Goal: Task Accomplishment & Management: Manage account settings

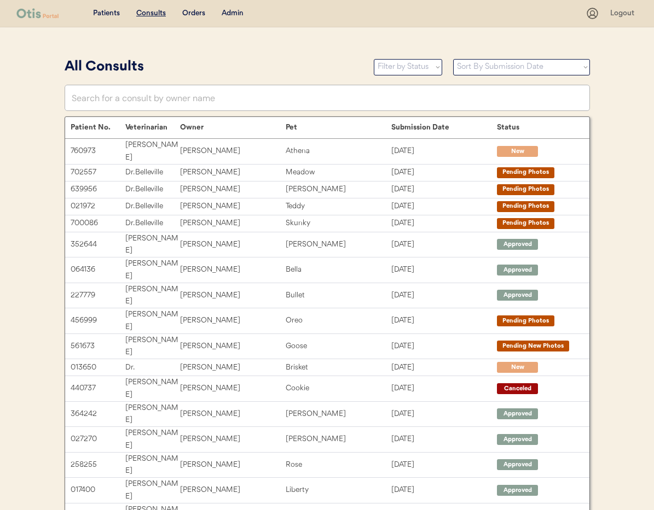
click at [235, 15] on div "Admin" at bounding box center [232, 13] width 22 height 11
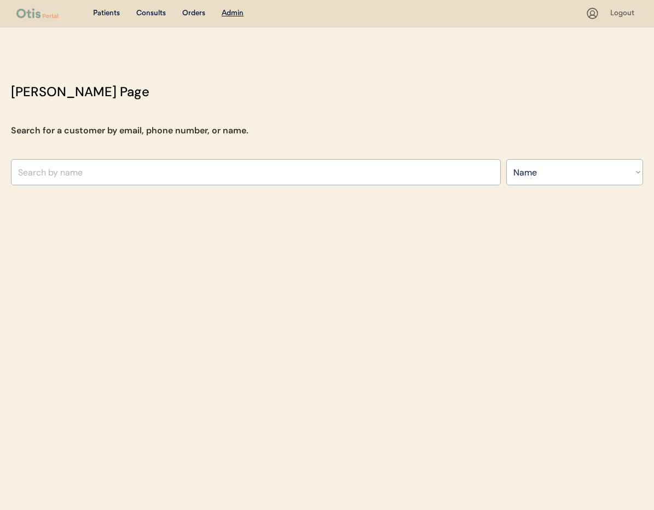
select select ""Name""
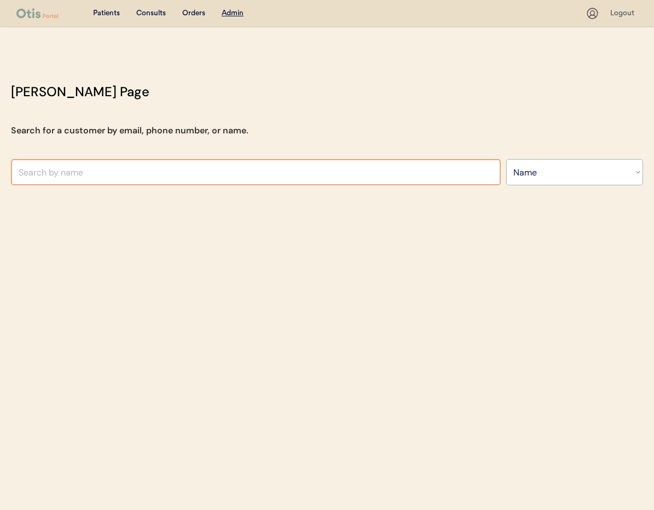
click at [176, 176] on input "text" at bounding box center [255, 172] width 489 height 26
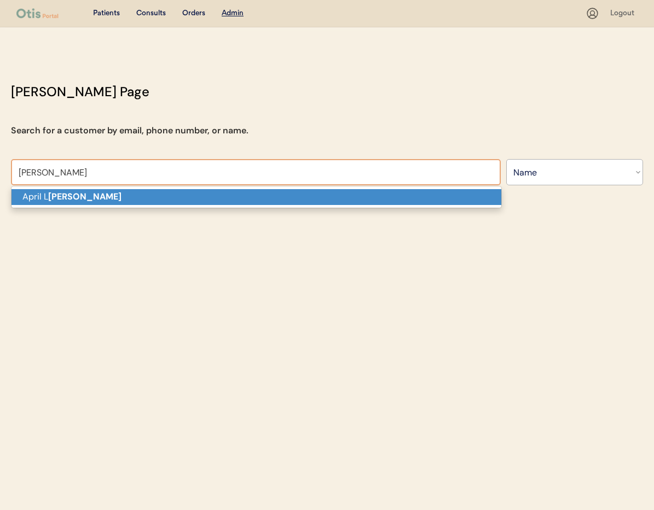
click at [177, 197] on p "April L Gordon" at bounding box center [255, 197] width 489 height 16
type input "[PERSON_NAME]"
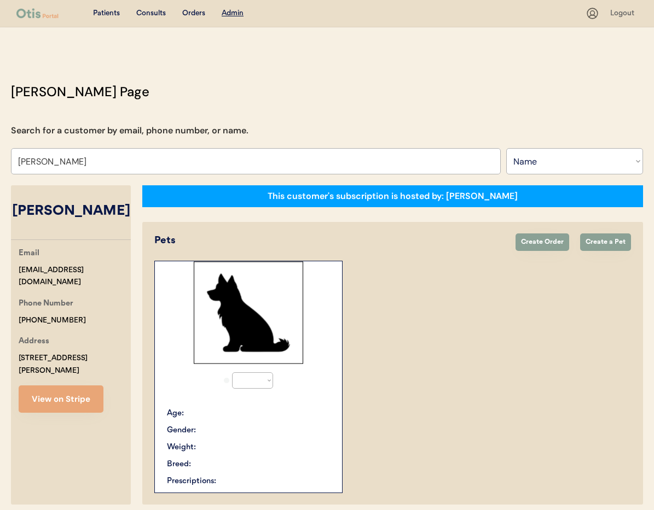
select select "true"
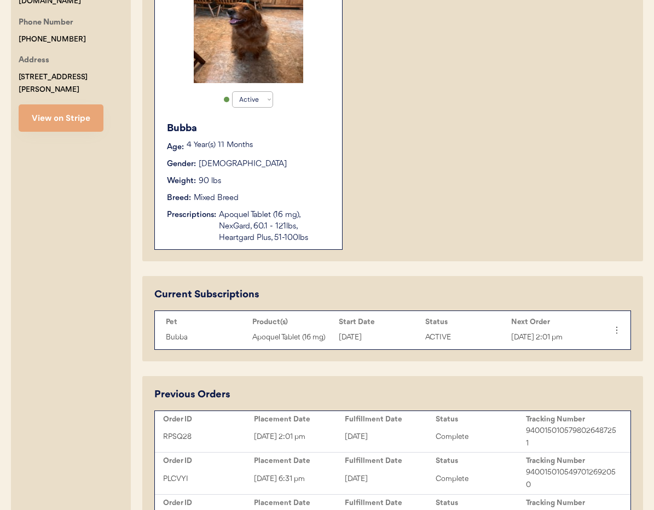
scroll to position [283, 0]
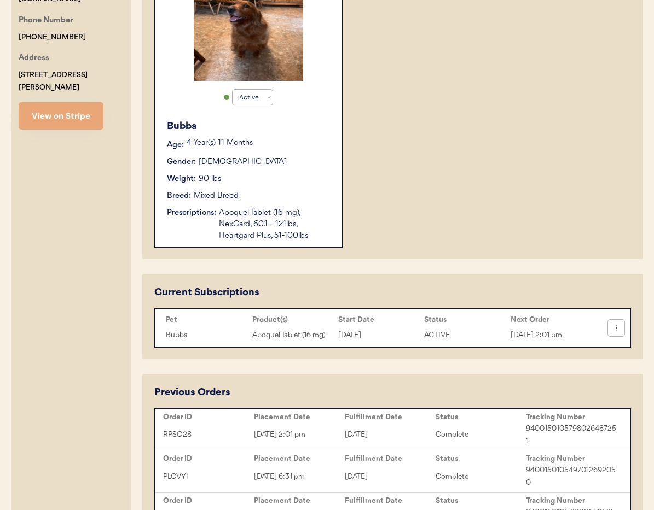
type input "[PERSON_NAME]"
click at [615, 334] on icon at bounding box center [615, 328] width 11 height 11
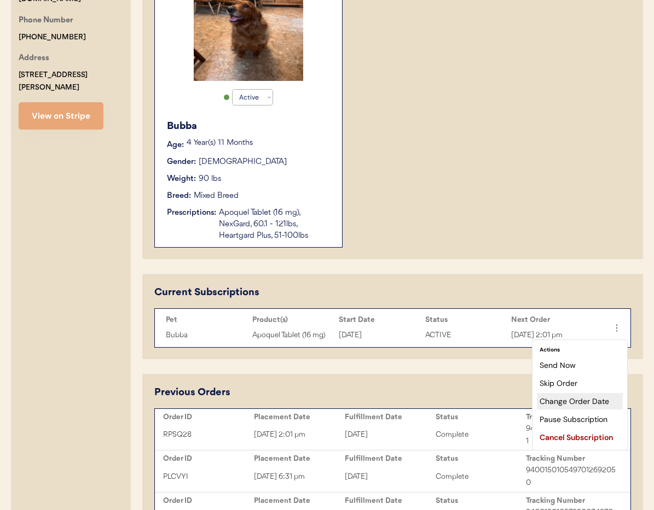
click at [584, 401] on div "Change Order Date" at bounding box center [579, 401] width 86 height 16
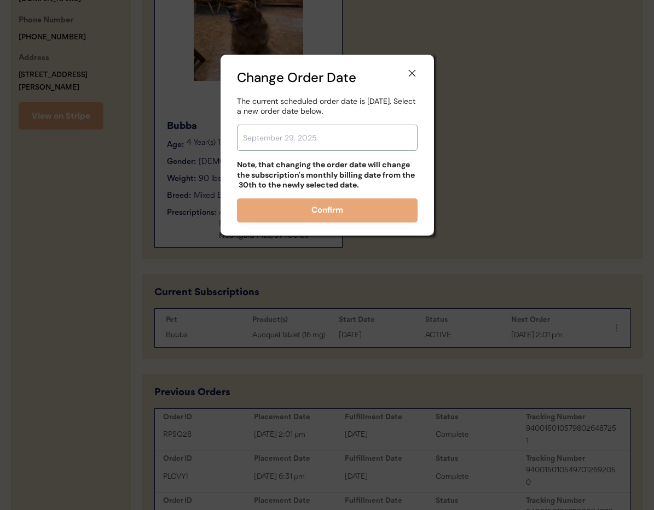
click at [319, 134] on input "text" at bounding box center [327, 138] width 180 height 26
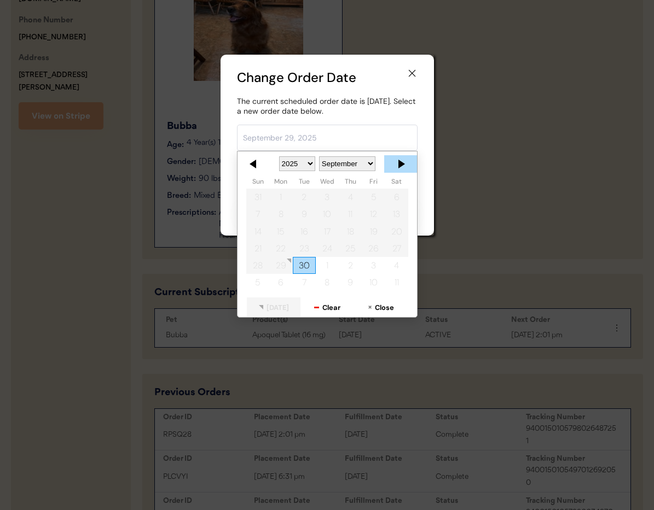
click at [403, 162] on div at bounding box center [400, 164] width 33 height 18
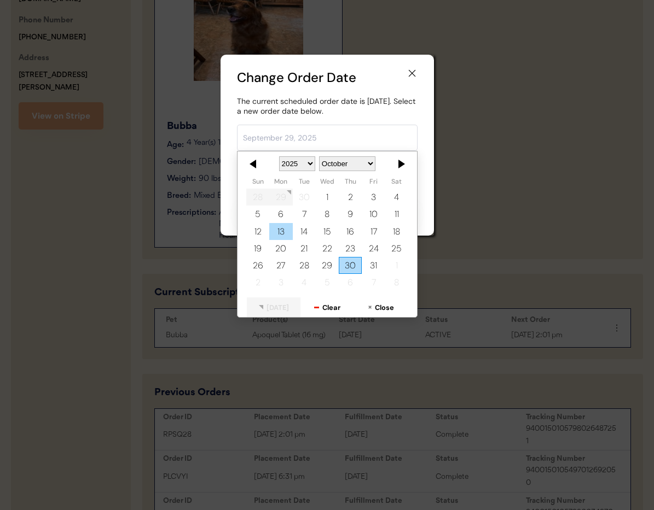
click at [287, 231] on div "13" at bounding box center [280, 231] width 23 height 17
type input "October 13, 2025"
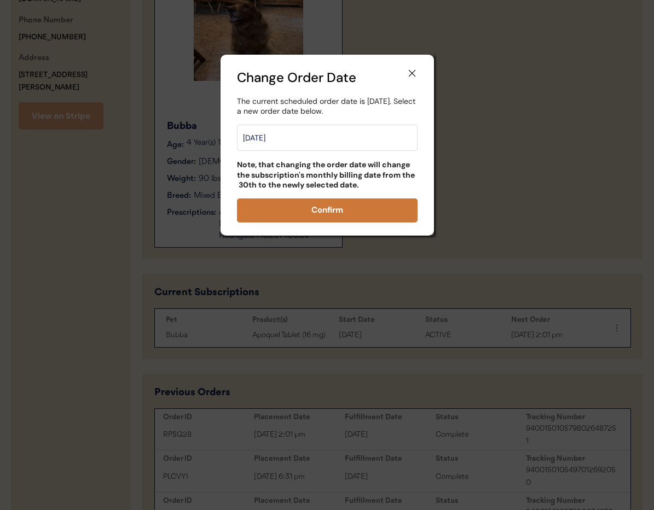
click at [314, 209] on button "Confirm" at bounding box center [327, 211] width 180 height 24
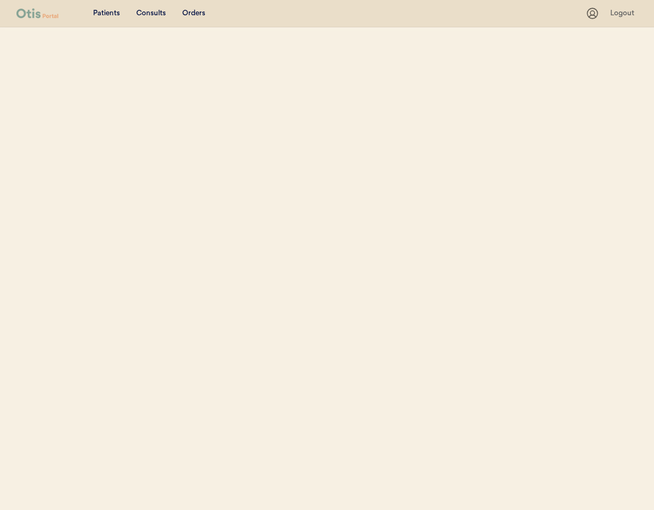
select select ""Name""
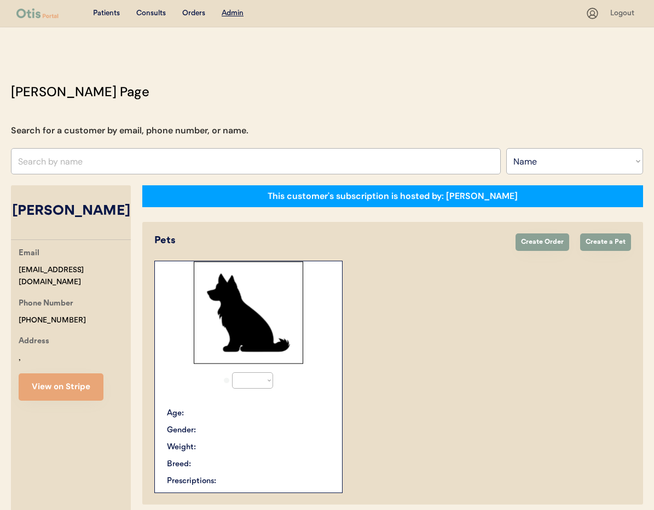
select select "true"
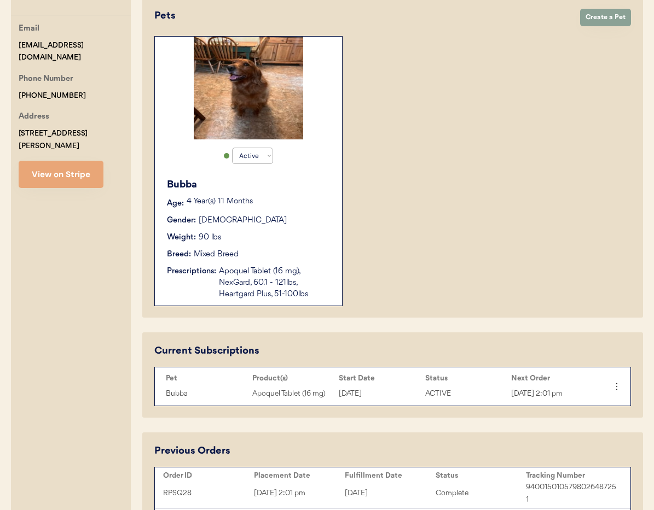
scroll to position [273, 0]
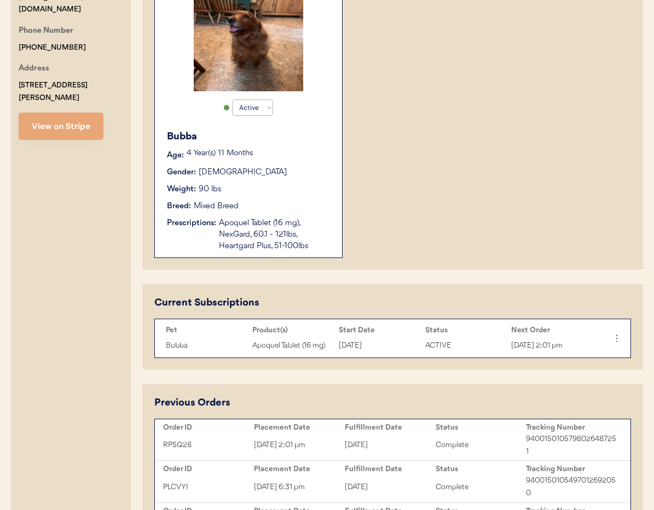
click at [239, 191] on div "Weight: 90 lbs" at bounding box center [249, 189] width 164 height 11
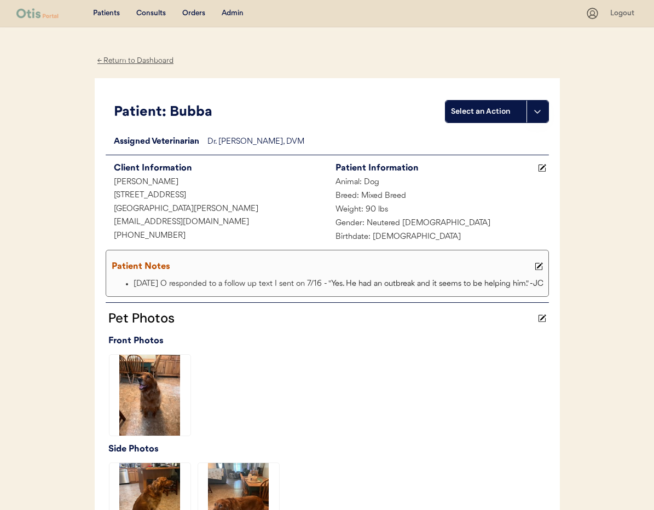
drag, startPoint x: 539, startPoint y: 264, endPoint x: 502, endPoint y: 268, distance: 36.8
click at [539, 264] on icon at bounding box center [538, 267] width 8 height 8
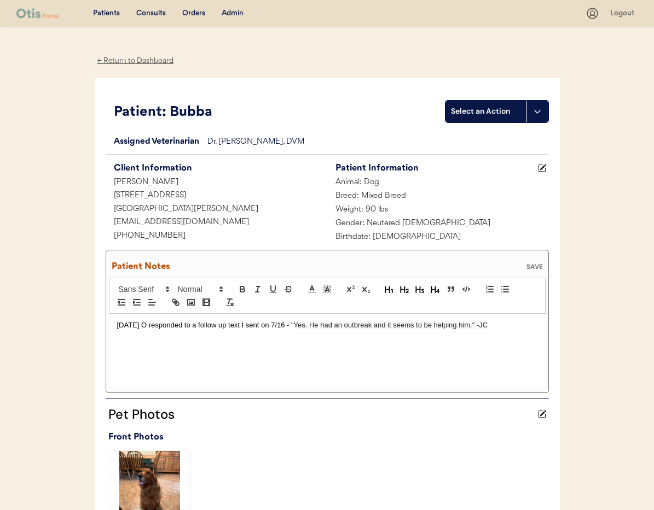
click at [119, 328] on p "7/19/25 O responded to a follow up text I sent on 7/16 - " Yes. He had an outbr…" at bounding box center [327, 325] width 420 height 10
click at [537, 267] on div "SAVE" at bounding box center [534, 267] width 22 height 7
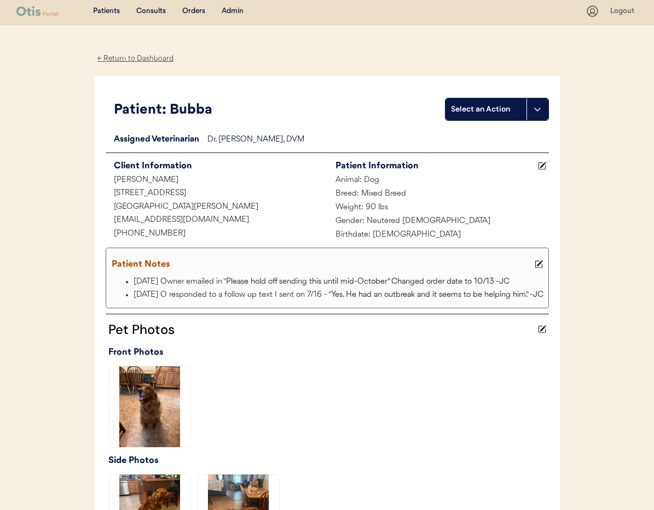
click at [235, 14] on div "Admin" at bounding box center [232, 11] width 22 height 11
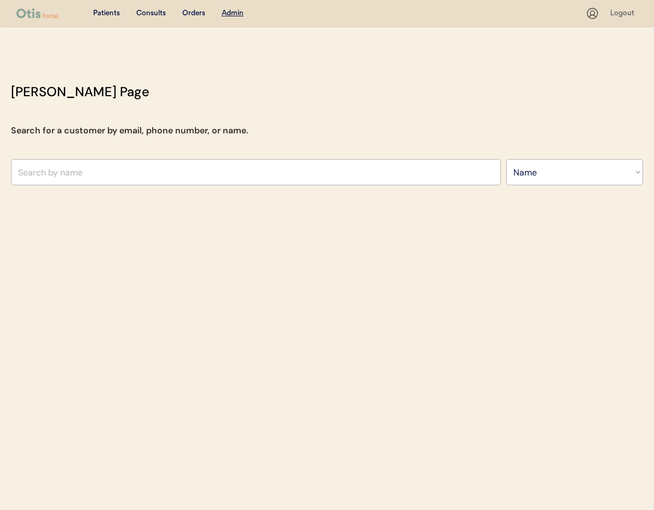
select select ""Name""
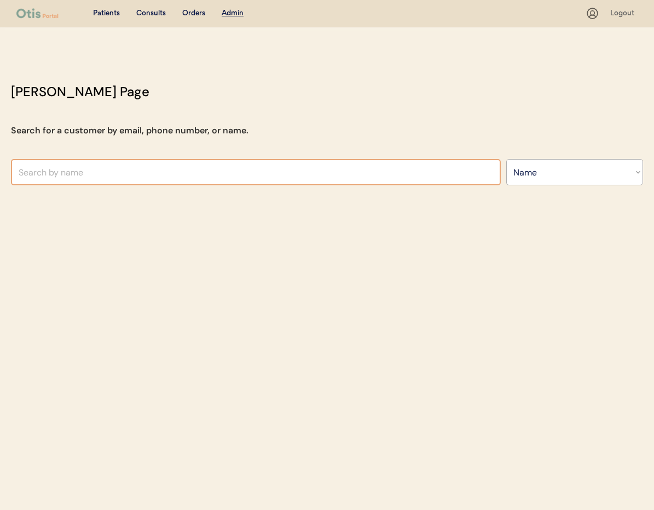
click at [149, 170] on input "text" at bounding box center [255, 172] width 489 height 26
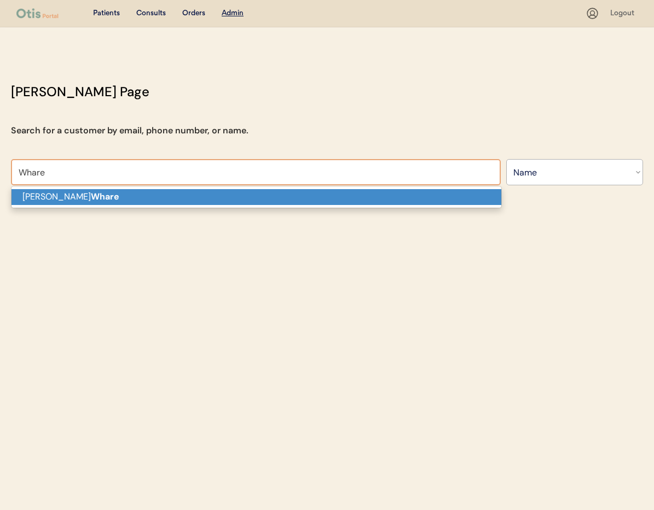
click at [137, 199] on p "[PERSON_NAME]" at bounding box center [255, 197] width 489 height 16
type input "[PERSON_NAME]"
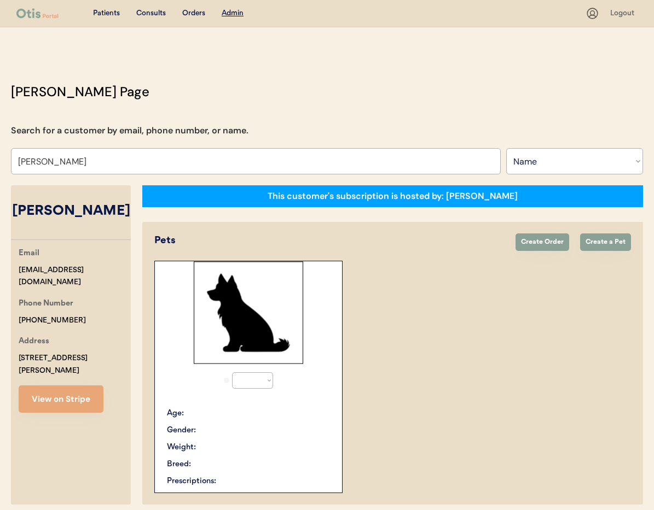
select select "true"
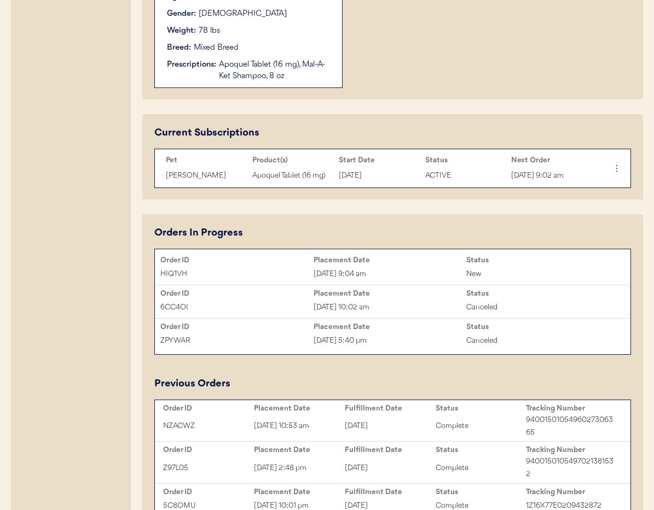
scroll to position [430, 0]
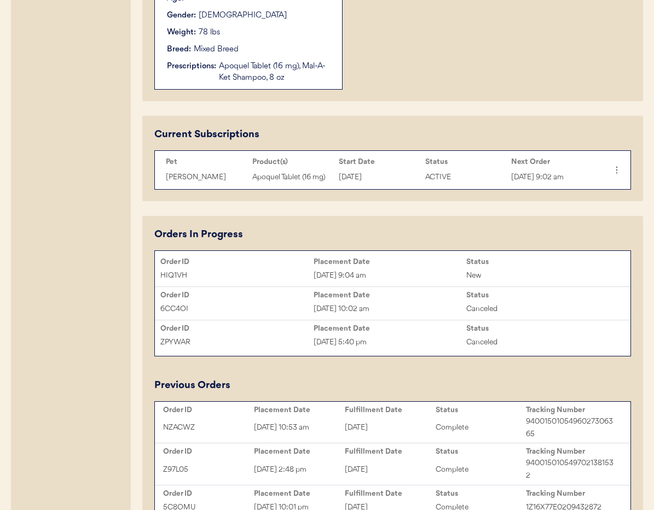
type input "[PERSON_NAME]"
click at [395, 267] on div "HIQ1VH [DATE] 9:04 am New" at bounding box center [392, 275] width 475 height 16
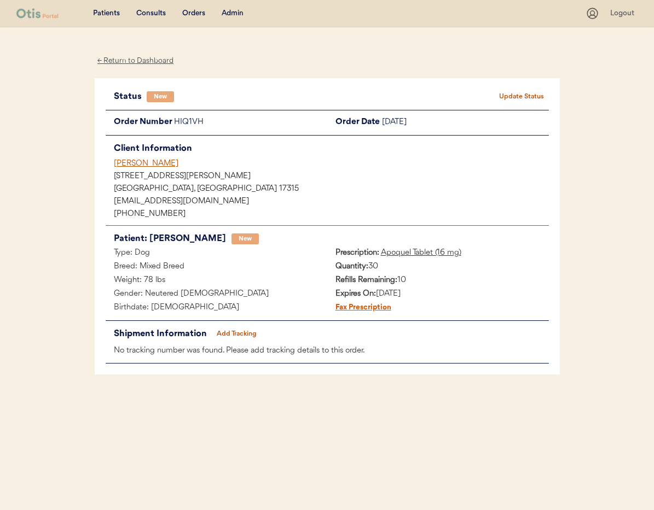
click at [516, 95] on button "Update Status" at bounding box center [521, 96] width 55 height 15
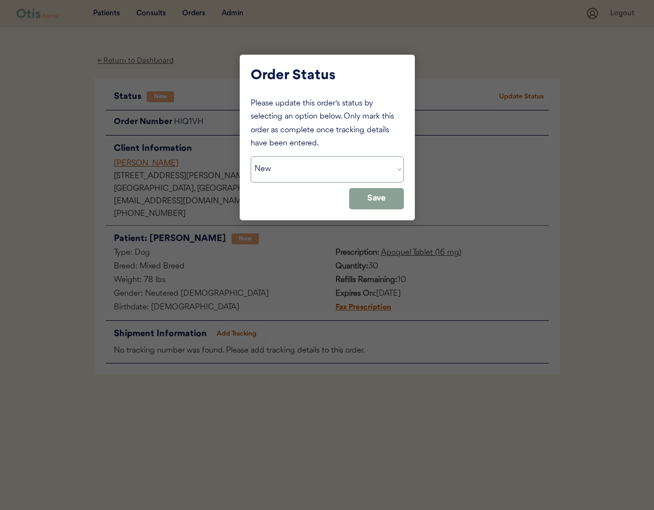
click at [341, 166] on select "Status On Hold New In Progress Complete Pending HW Consent Canceled" at bounding box center [326, 169] width 153 height 26
select select ""on_hold""
click at [250, 156] on select "Status On Hold New In Progress Complete Pending HW Consent Canceled" at bounding box center [326, 169] width 153 height 26
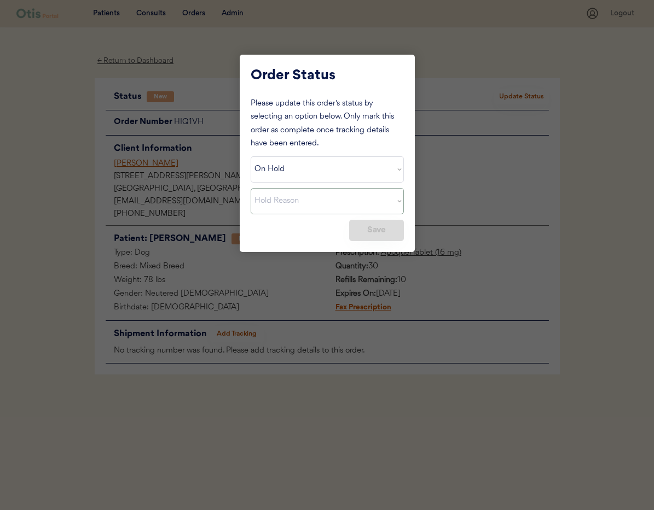
click at [320, 206] on select "Hold Reason Missing order information Incorrect order information Out of refill…" at bounding box center [326, 201] width 153 height 26
select select ""other""
click at [250, 188] on select "Hold Reason Missing order information Incorrect order information Out of refill…" at bounding box center [326, 201] width 153 height 26
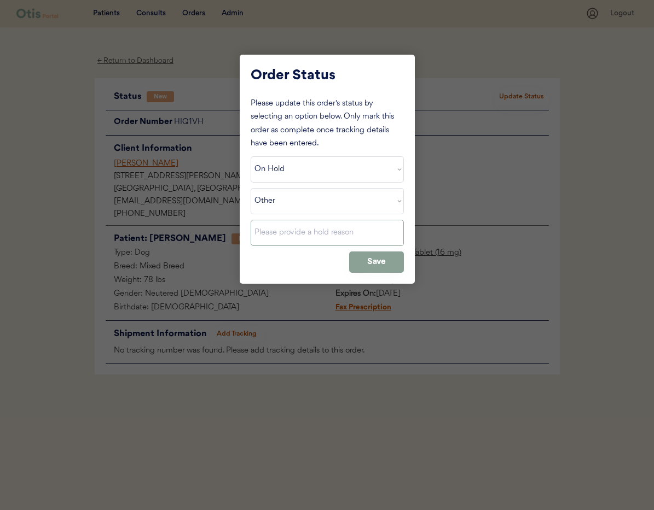
click at [336, 241] on input "input" at bounding box center [326, 233] width 153 height 26
type input "Should be bi-weekly"
click at [372, 262] on button "Save" at bounding box center [376, 262] width 55 height 21
